Goal: Task Accomplishment & Management: Manage account settings

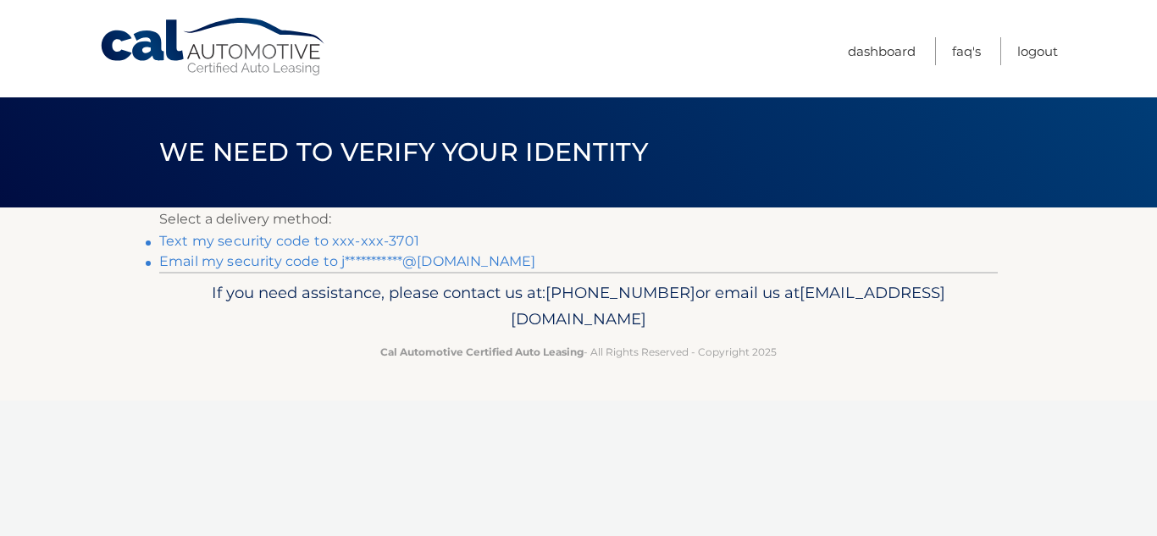
click at [386, 237] on link "Text my security code to xxx-xxx-3701" at bounding box center [289, 241] width 260 height 16
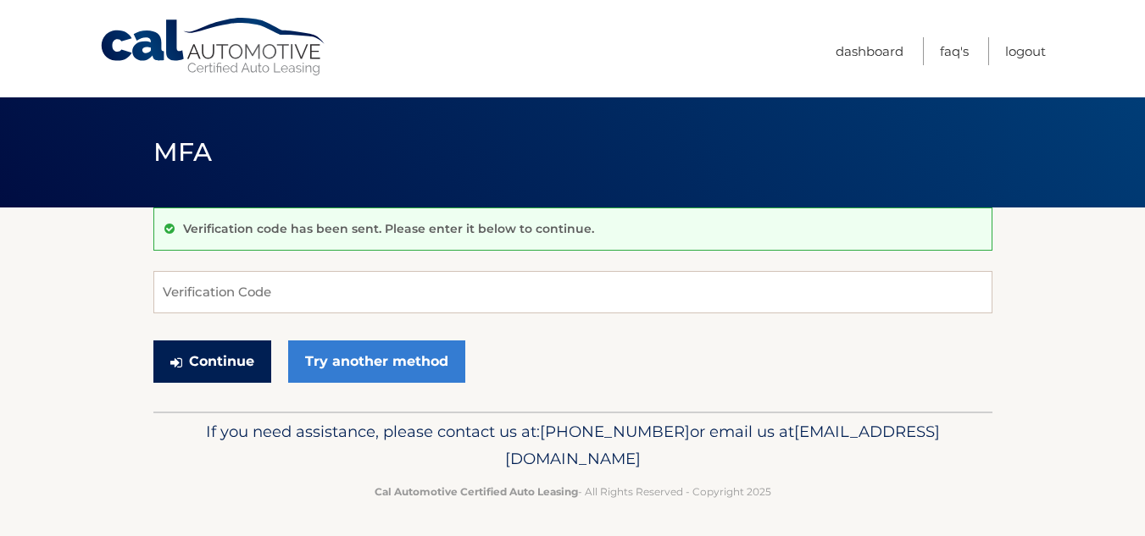
click at [236, 352] on button "Continue" at bounding box center [212, 362] width 118 height 42
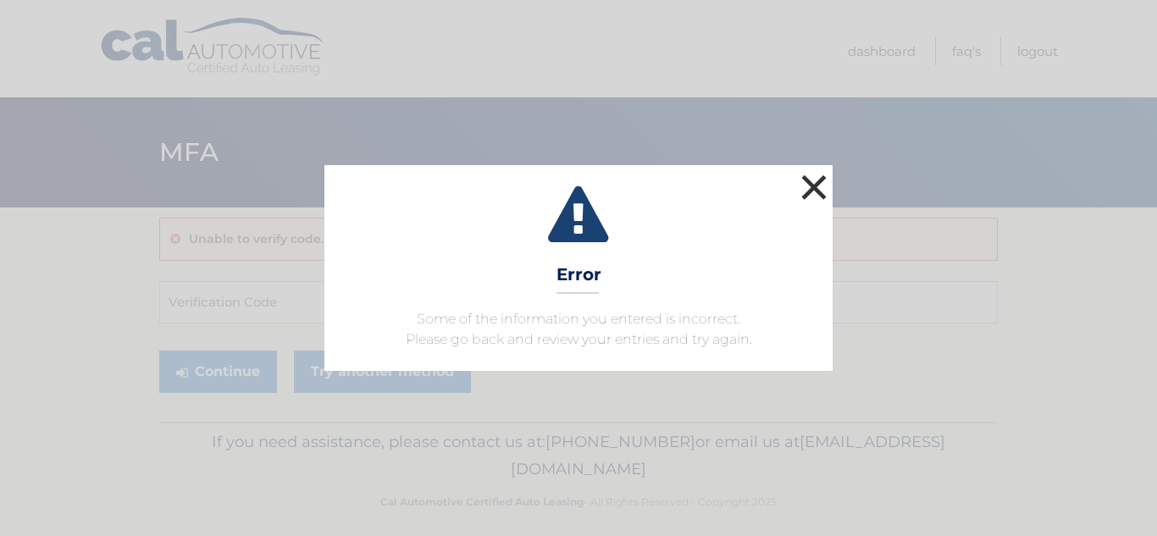
click at [814, 191] on button "×" at bounding box center [814, 187] width 34 height 34
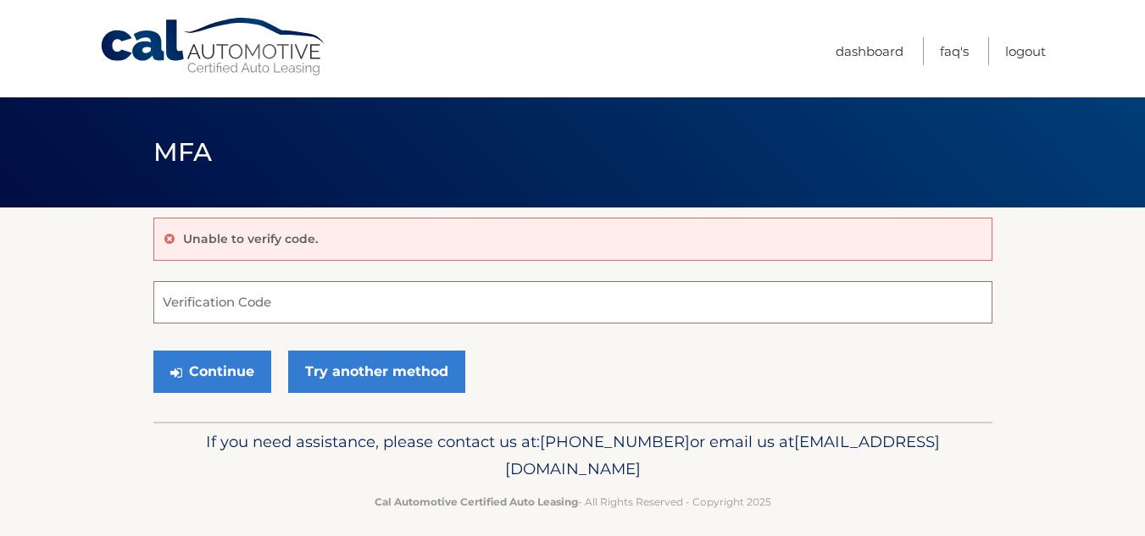
click at [274, 300] on input "Verification Code" at bounding box center [572, 302] width 839 height 42
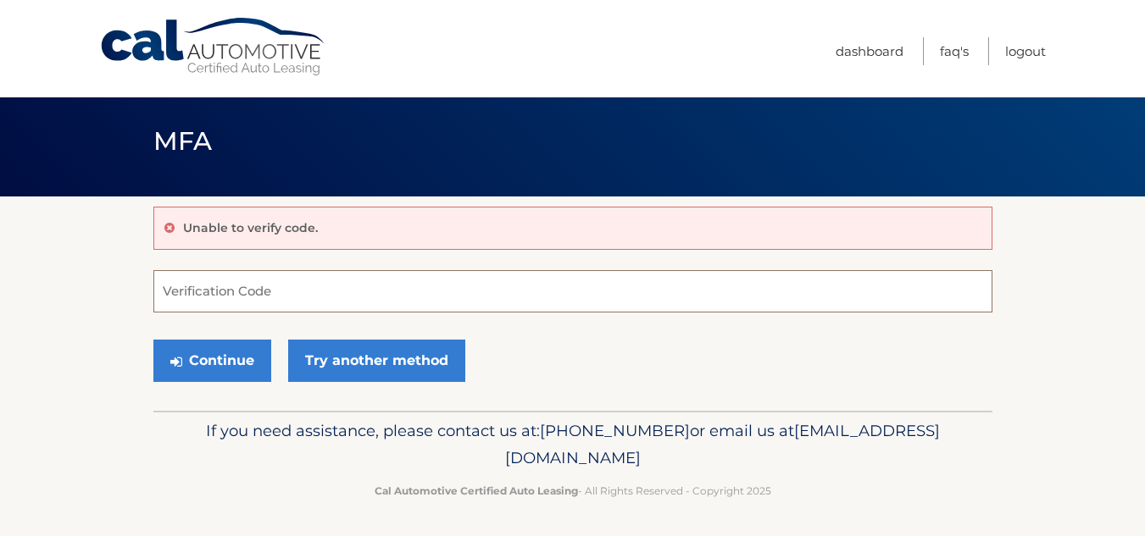
scroll to position [14, 0]
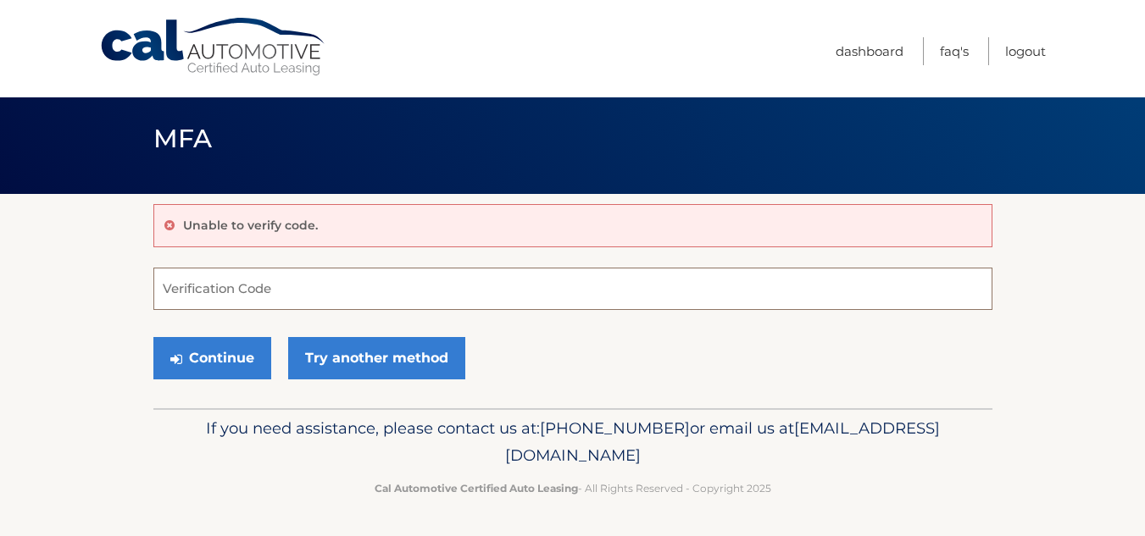
click at [153, 337] on button "Continue" at bounding box center [212, 358] width 118 height 42
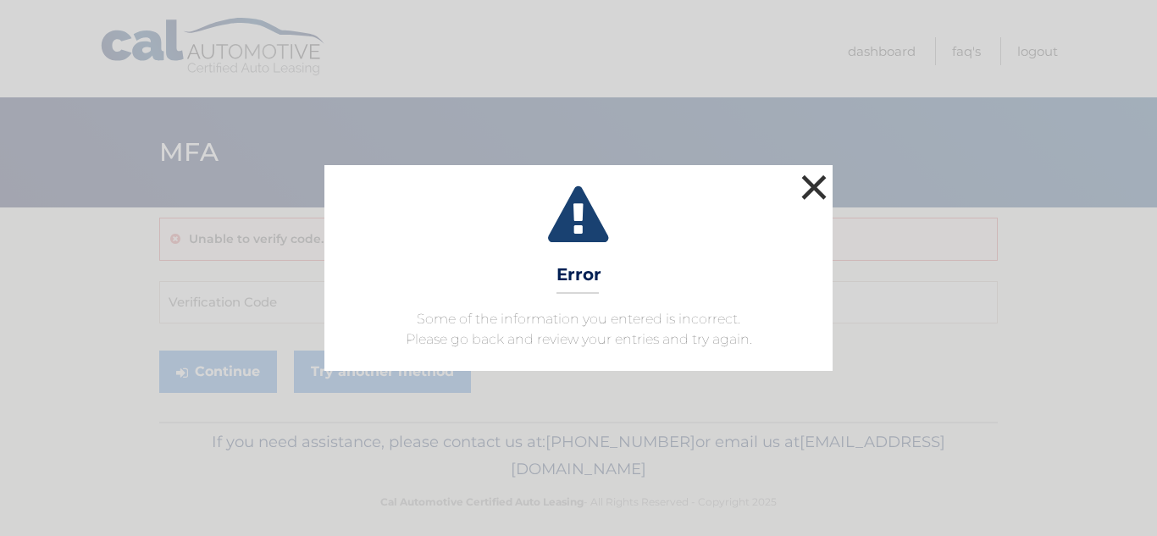
click at [808, 186] on button "×" at bounding box center [814, 187] width 34 height 34
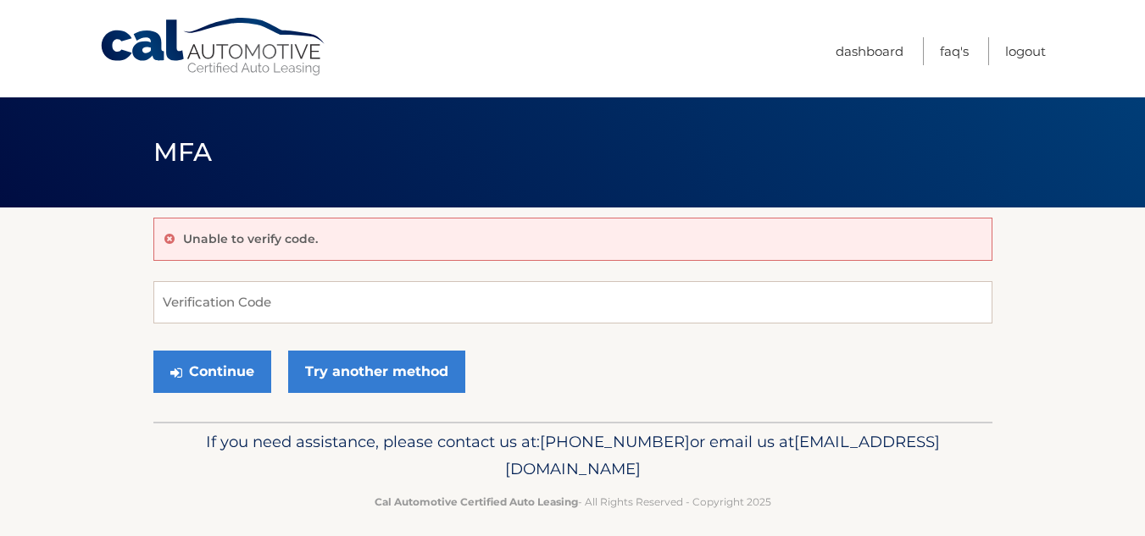
drag, startPoint x: 764, startPoint y: 335, endPoint x: 772, endPoint y: 322, distance: 14.8
click at [769, 326] on form "Verification Code Continue Try another method" at bounding box center [572, 341] width 839 height 120
click at [773, 311] on input "Verification Code" at bounding box center [572, 302] width 839 height 42
type input "702232"
click at [153, 351] on button "Continue" at bounding box center [212, 372] width 118 height 42
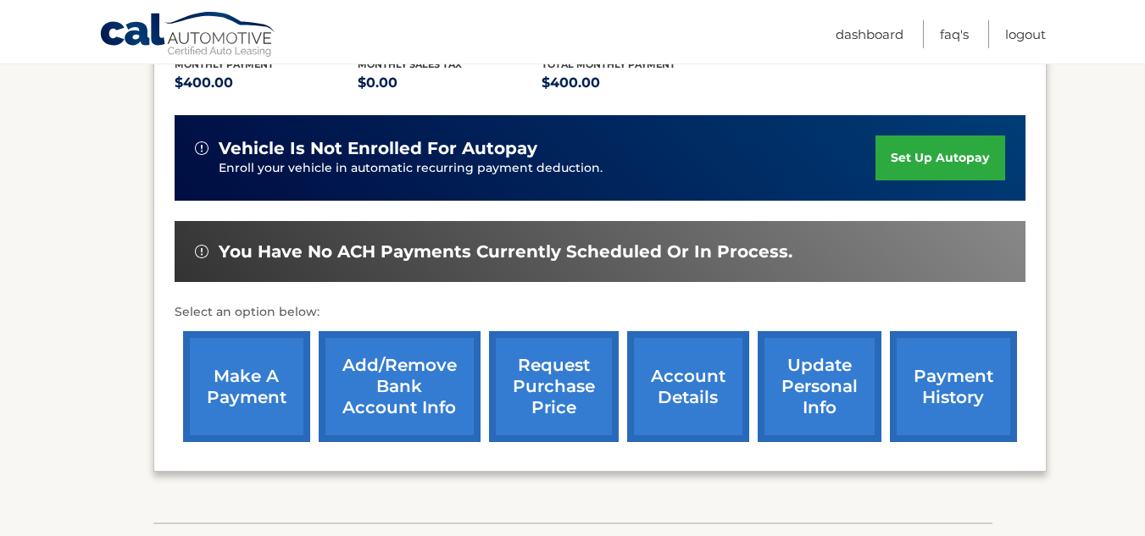
scroll to position [406, 0]
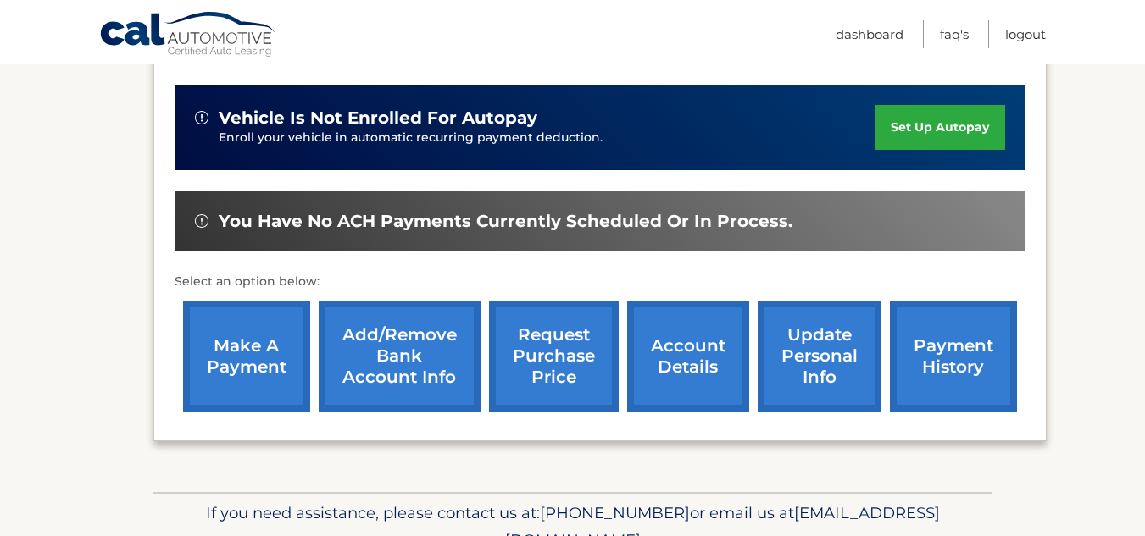
click at [262, 341] on link "make a payment" at bounding box center [246, 356] width 127 height 111
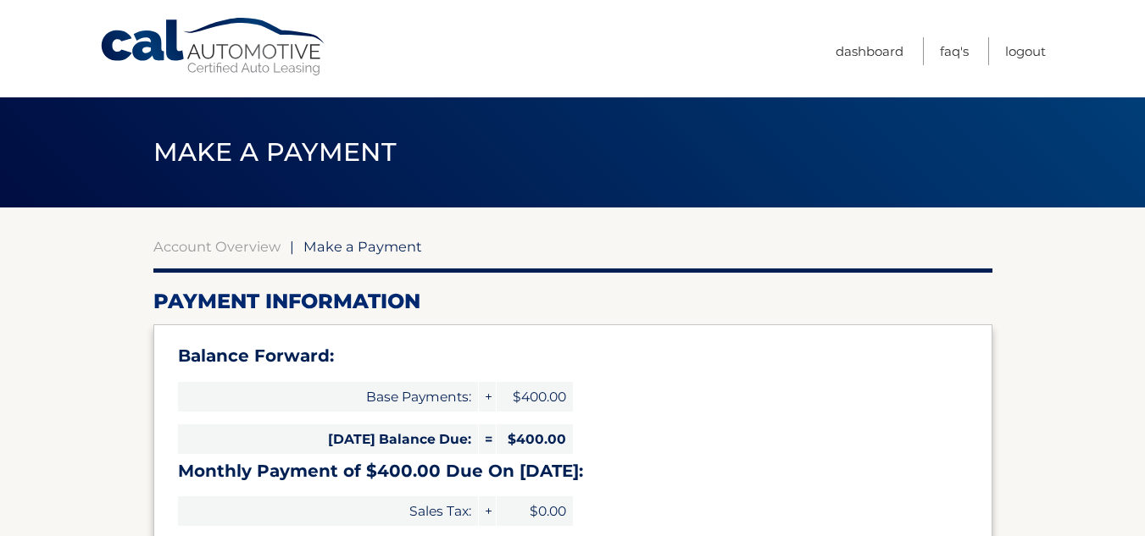
select select "NDNjYTcwYTQtY2RlZi00YTU0LTg2N2ItYTU4NTIxNGYyM2M0"
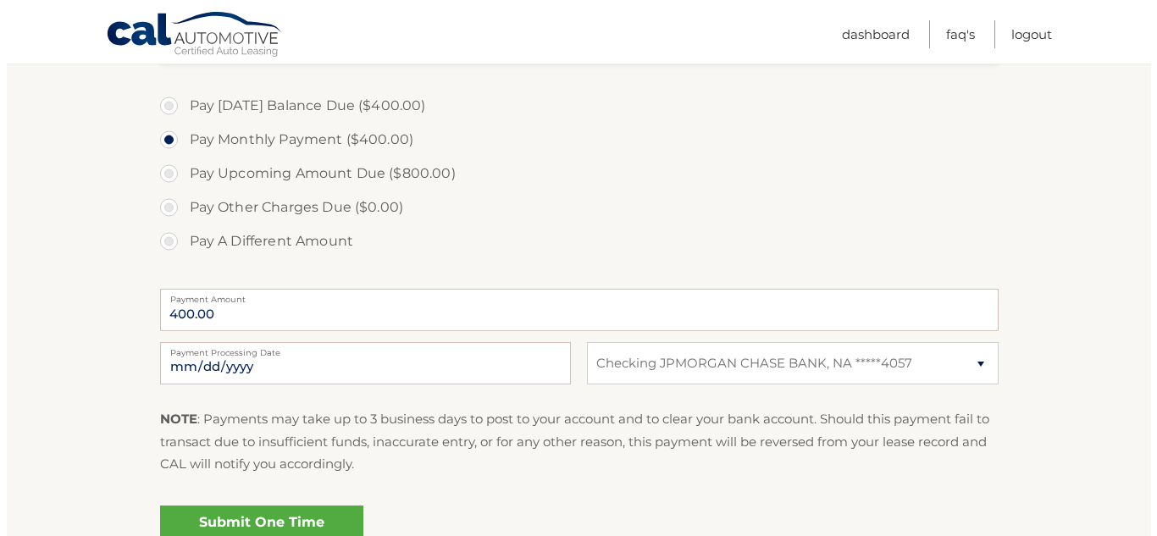
scroll to position [593, 0]
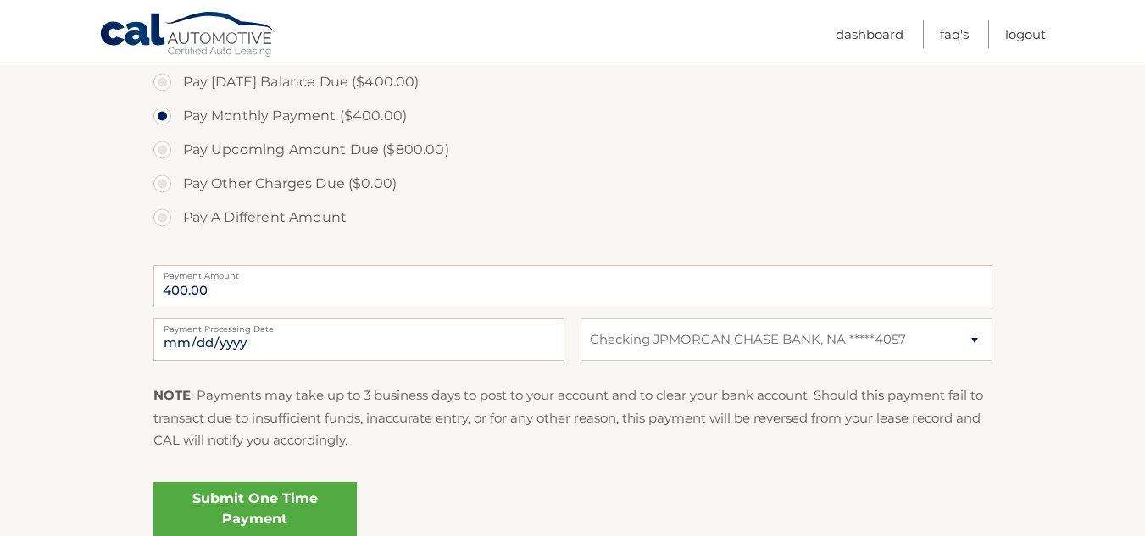
click at [297, 491] on link "Submit One Time Payment" at bounding box center [254, 509] width 203 height 54
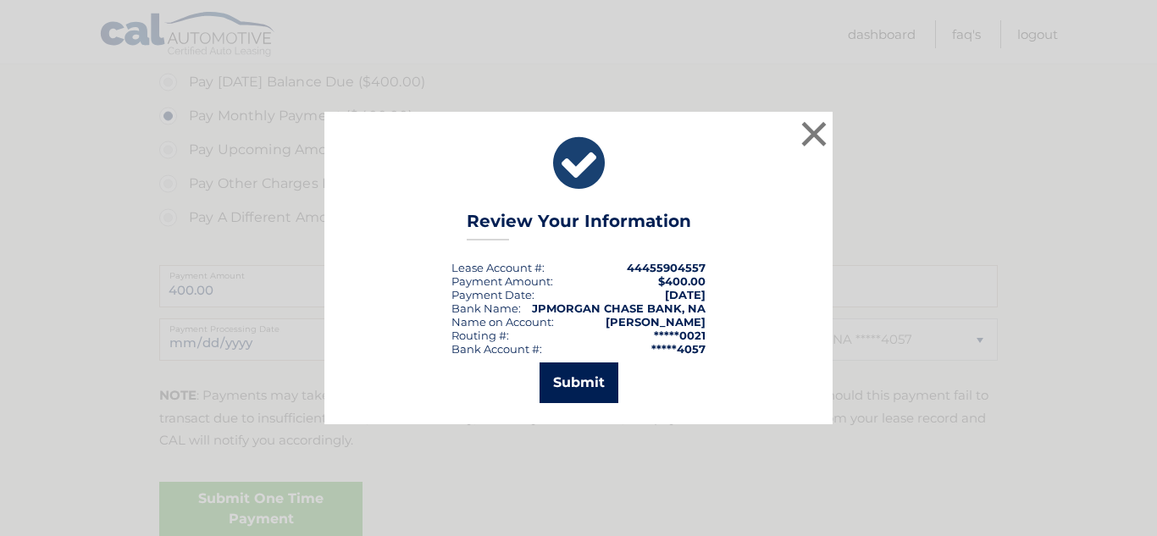
click at [569, 375] on button "Submit" at bounding box center [579, 383] width 79 height 41
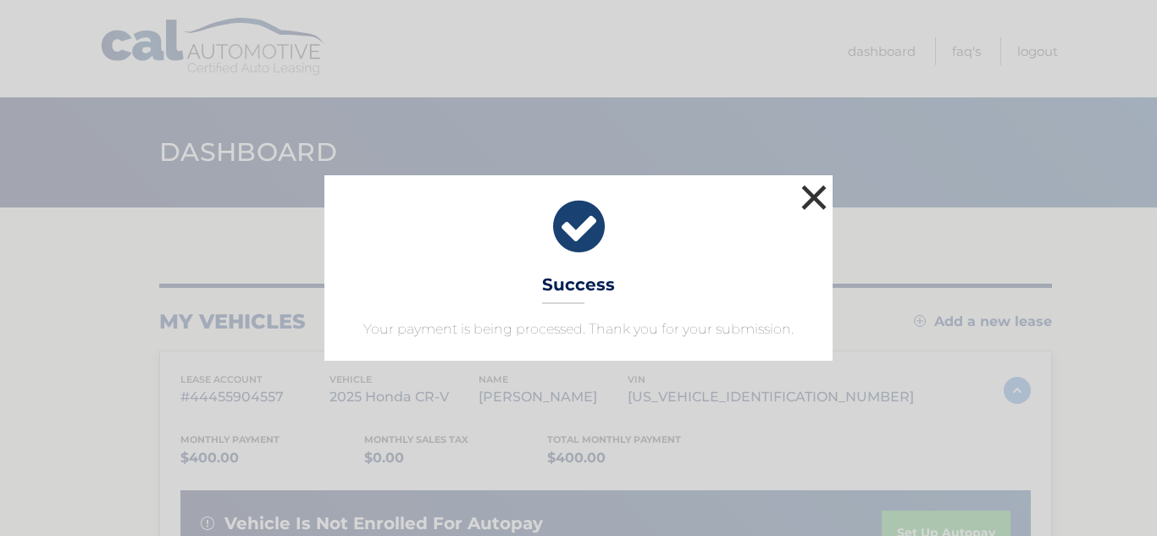
click at [813, 200] on button "×" at bounding box center [814, 197] width 34 height 34
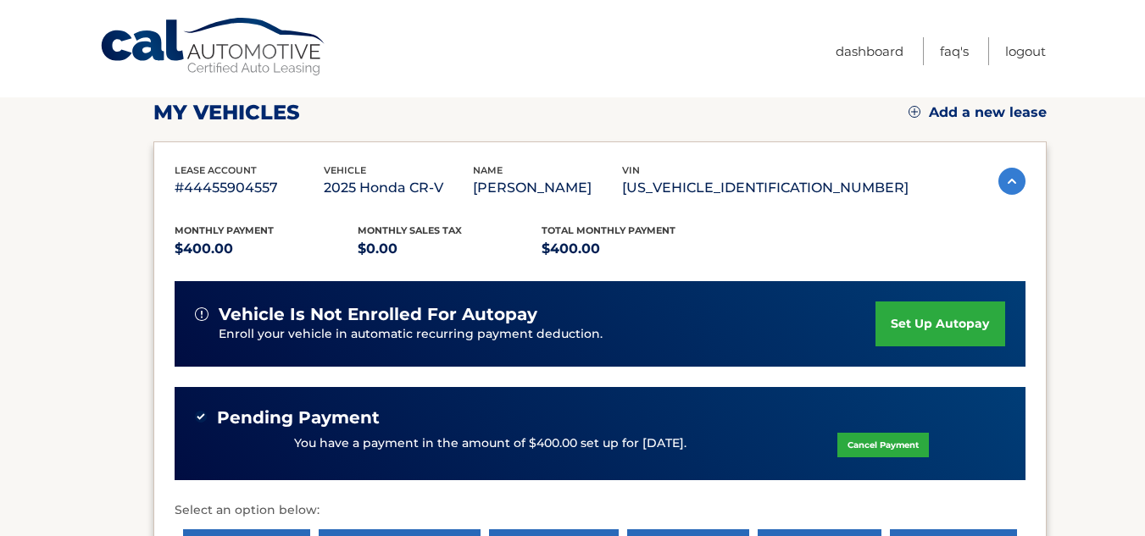
scroll to position [254, 0]
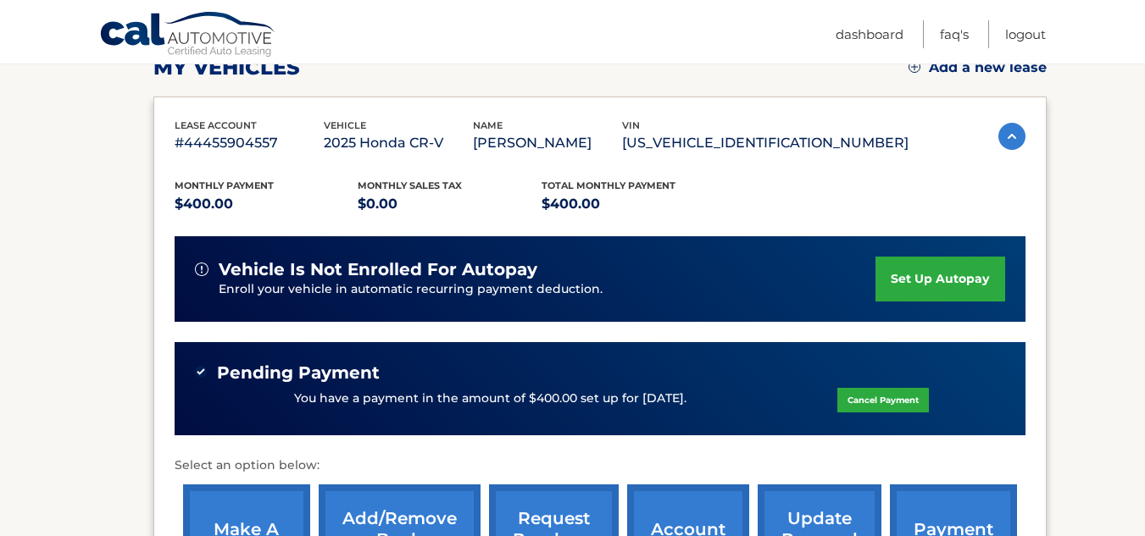
click at [913, 276] on link "set up autopay" at bounding box center [939, 279] width 129 height 45
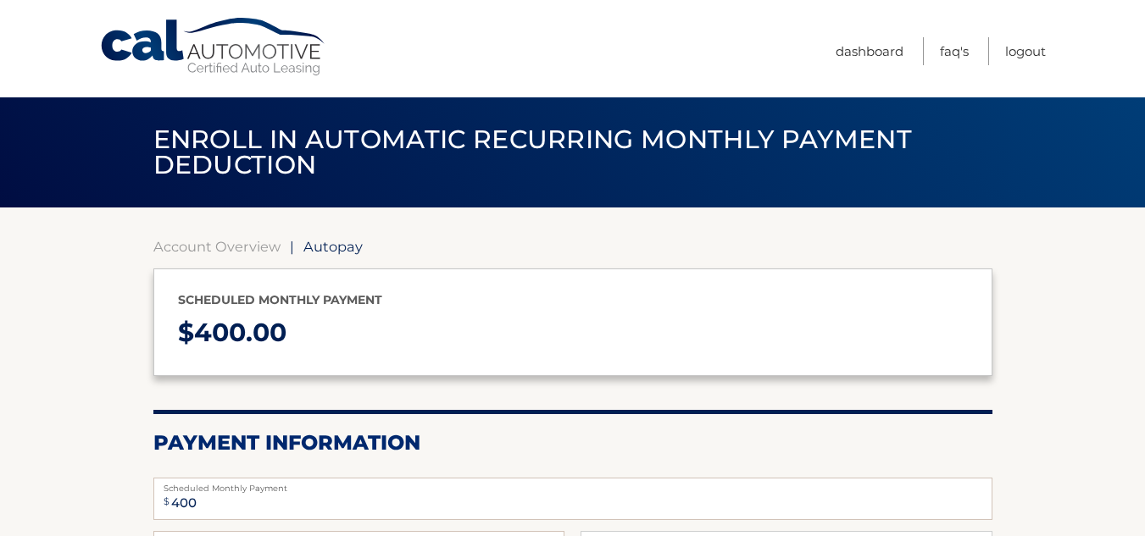
select select "NDNjYTcwYTQtY2RlZi00YTU0LTg2N2ItYTU4NTIxNGYyM2M0"
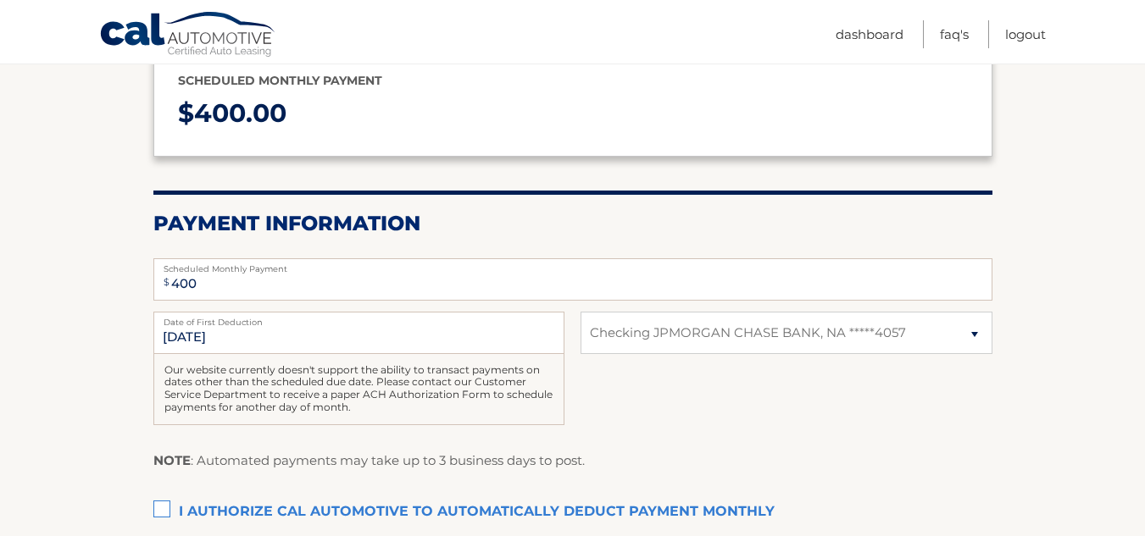
scroll to position [254, 0]
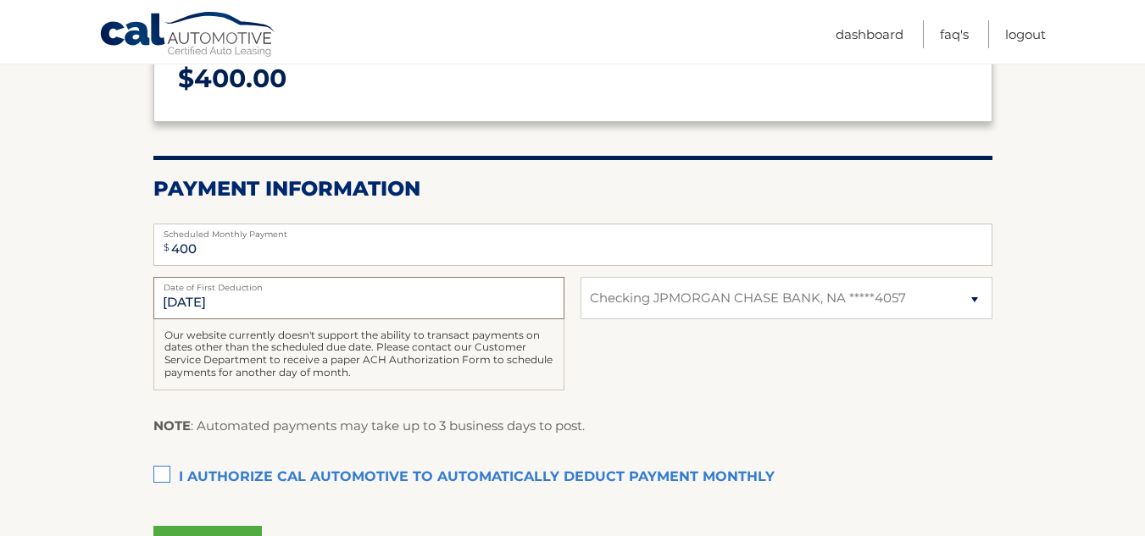
click at [374, 304] on input "11/7/2025" at bounding box center [358, 298] width 411 height 42
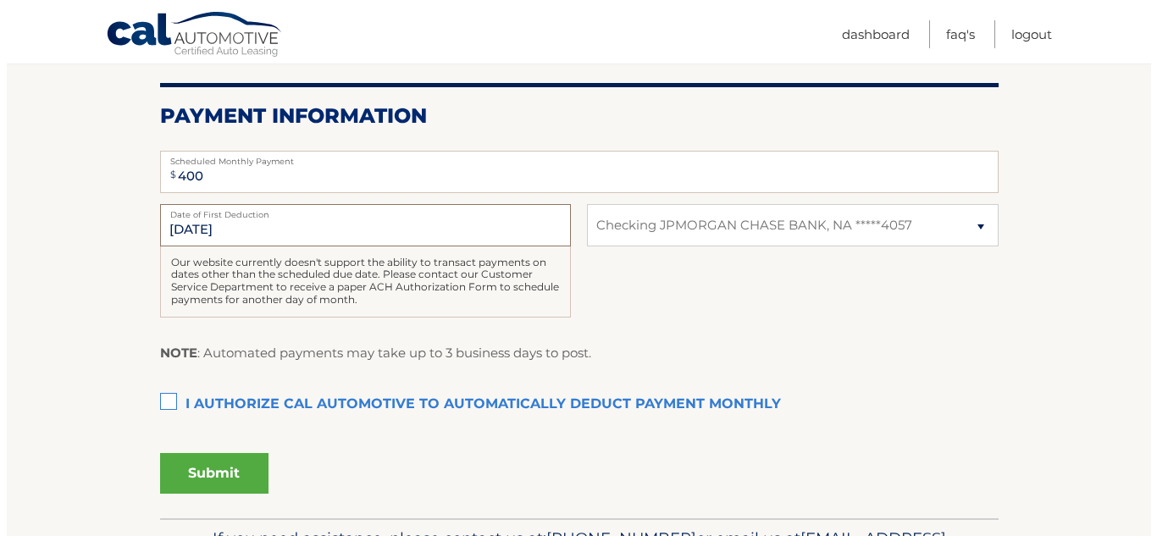
scroll to position [424, 0]
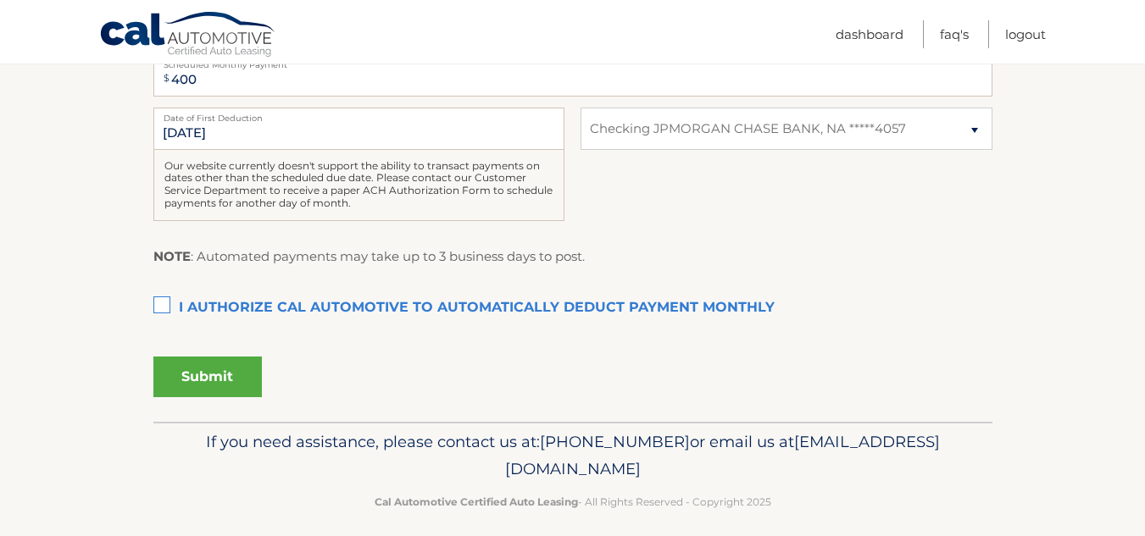
click at [172, 306] on label "I authorize cal automotive to automatically deduct payment monthly This checkbo…" at bounding box center [572, 308] width 839 height 34
click at [0, 0] on input "I authorize cal automotive to automatically deduct payment monthly This checkbo…" at bounding box center [0, 0] width 0 height 0
click at [208, 368] on button "Submit" at bounding box center [207, 377] width 108 height 41
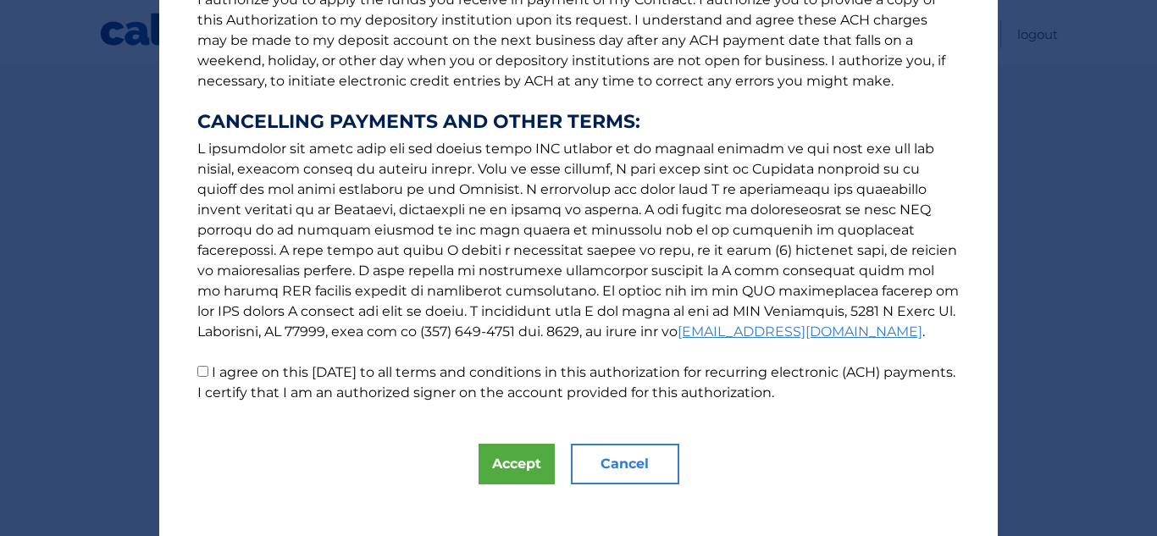
scroll to position [264, 0]
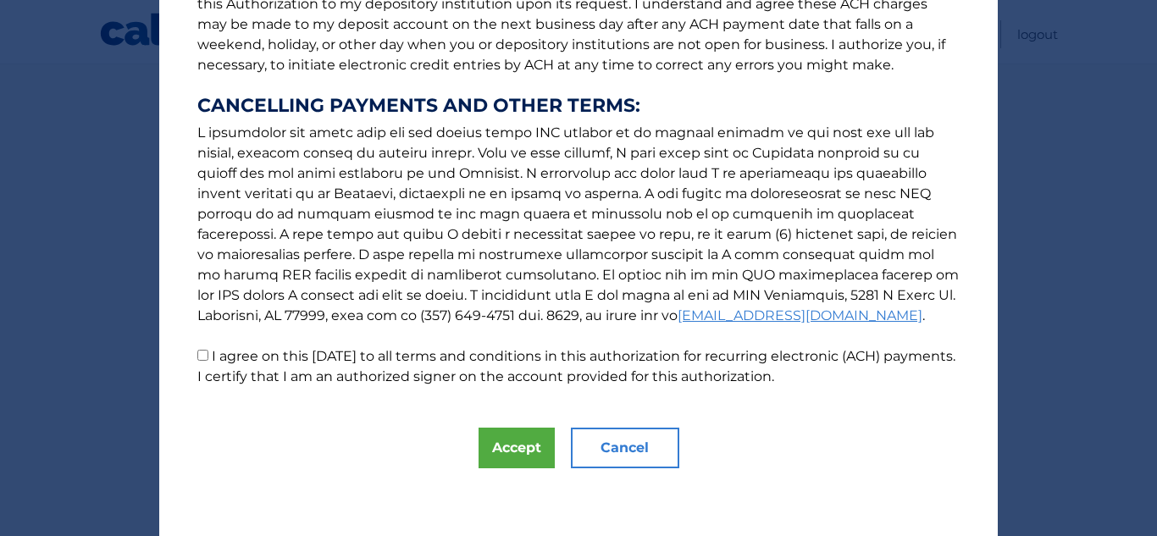
click at [377, 358] on label "I agree on this 10/07/2025 to all terms and conditions in this authorization fo…" at bounding box center [576, 366] width 758 height 36
click at [208, 358] on input "I agree on this 10/07/2025 to all terms and conditions in this authorization fo…" at bounding box center [202, 355] width 11 height 11
checkbox input "true"
click at [520, 448] on button "Accept" at bounding box center [517, 448] width 76 height 41
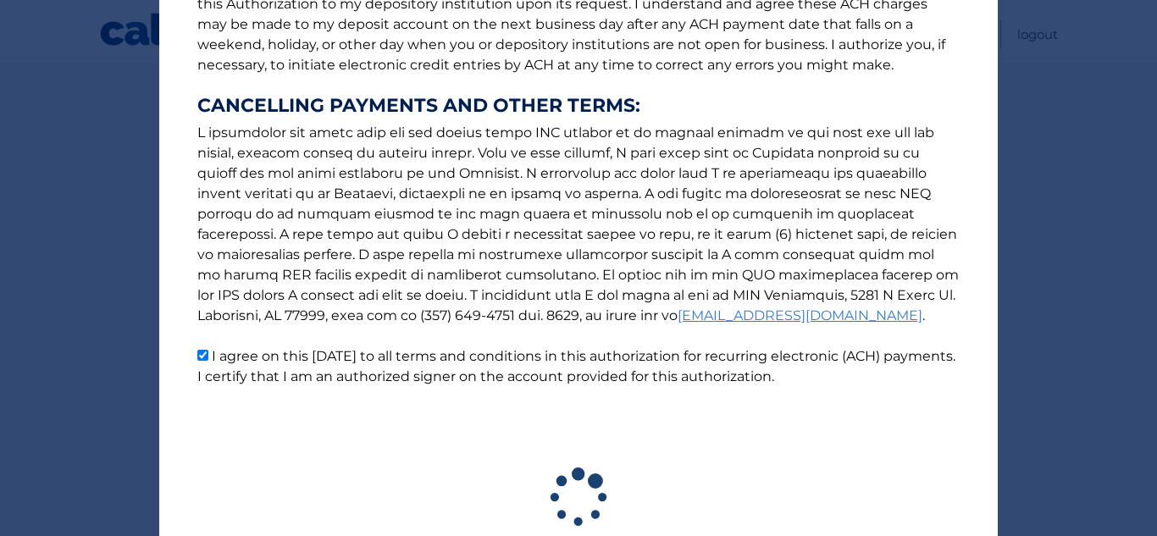
scroll to position [390, 0]
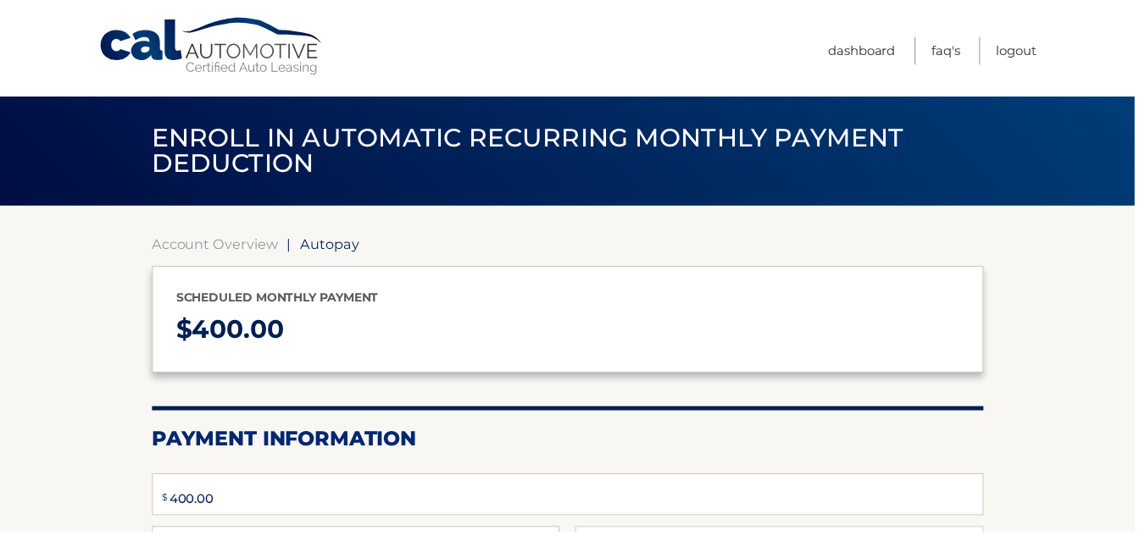
type input "400"
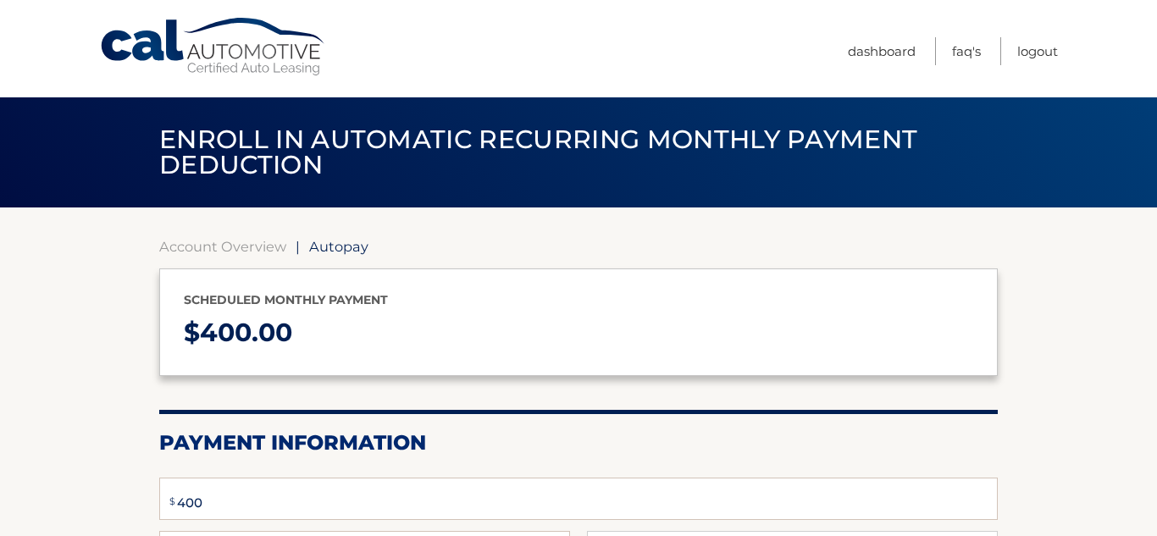
select select "NDNjYTcwYTQtY2RlZi00YTU0LTg2N2ItYTU4NTIxNGYyM2M0"
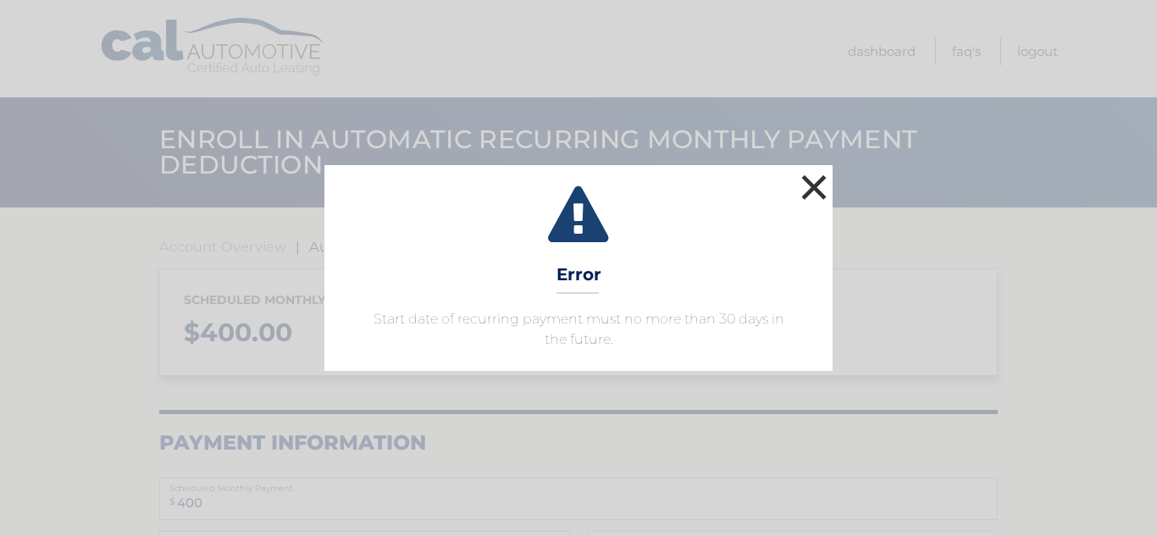
click at [817, 186] on button "×" at bounding box center [814, 187] width 34 height 34
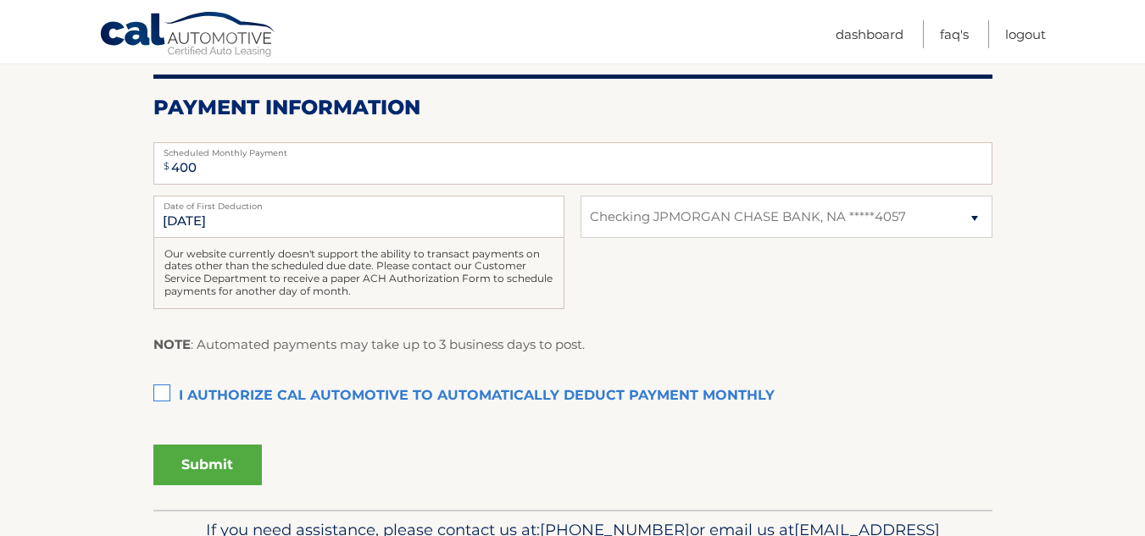
scroll to position [339, 0]
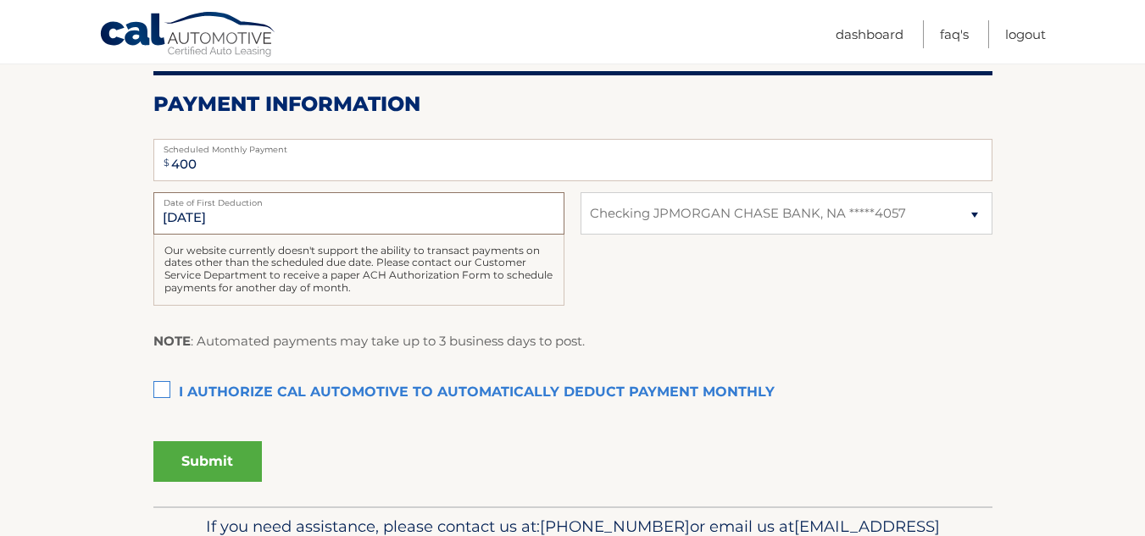
click at [484, 219] on input "[DATE]" at bounding box center [358, 213] width 411 height 42
click at [430, 213] on input "[DATE]" at bounding box center [358, 213] width 411 height 42
click at [342, 226] on input "[DATE]" at bounding box center [358, 213] width 411 height 42
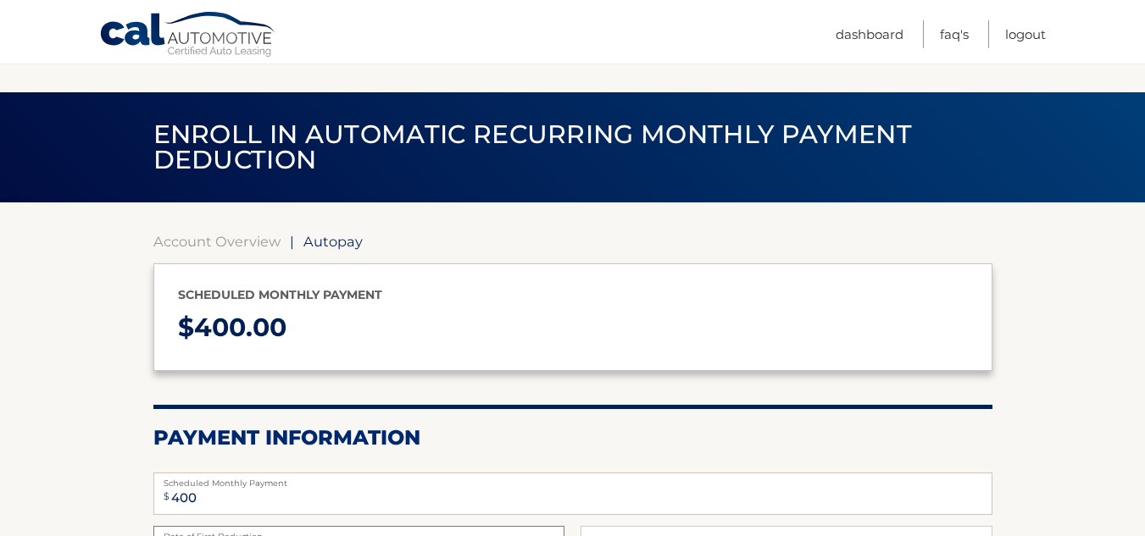
scroll to position [0, 0]
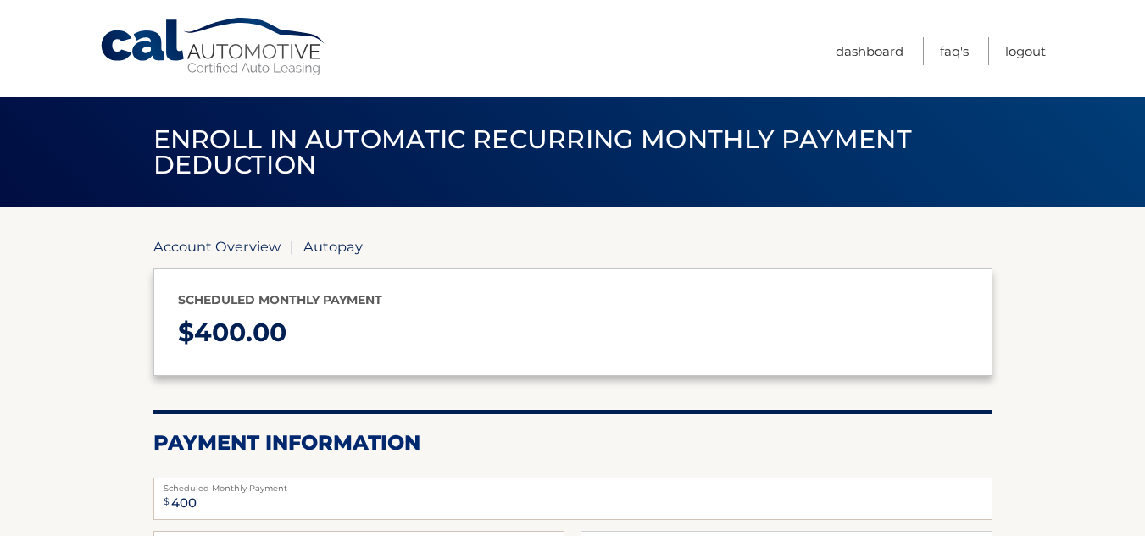
click at [265, 245] on link "Account Overview" at bounding box center [216, 246] width 127 height 17
